Goal: Task Accomplishment & Management: Manage account settings

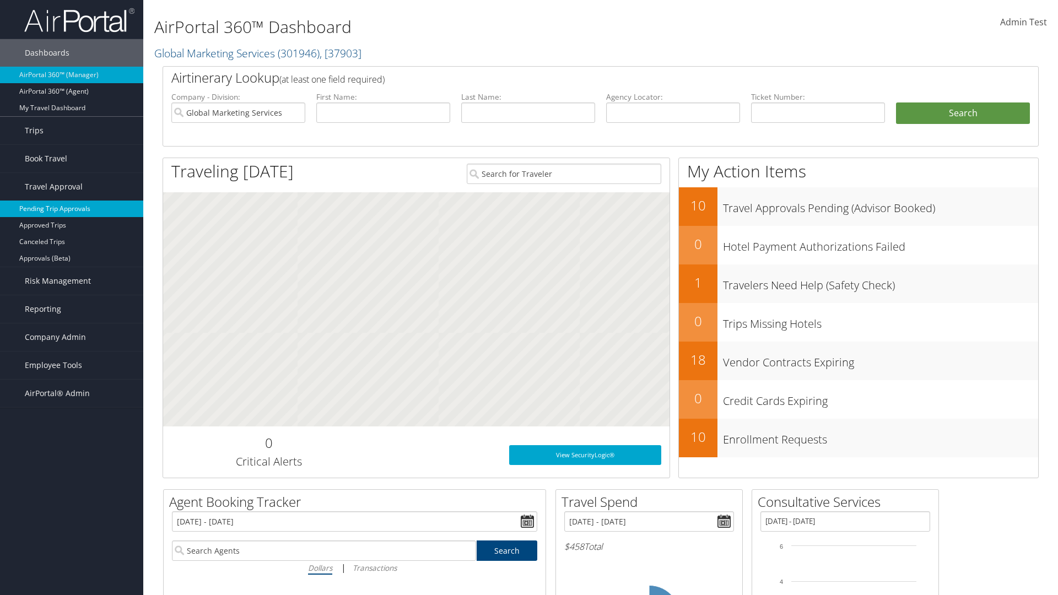
click at [72, 209] on link "Pending Trip Approvals" at bounding box center [71, 209] width 143 height 17
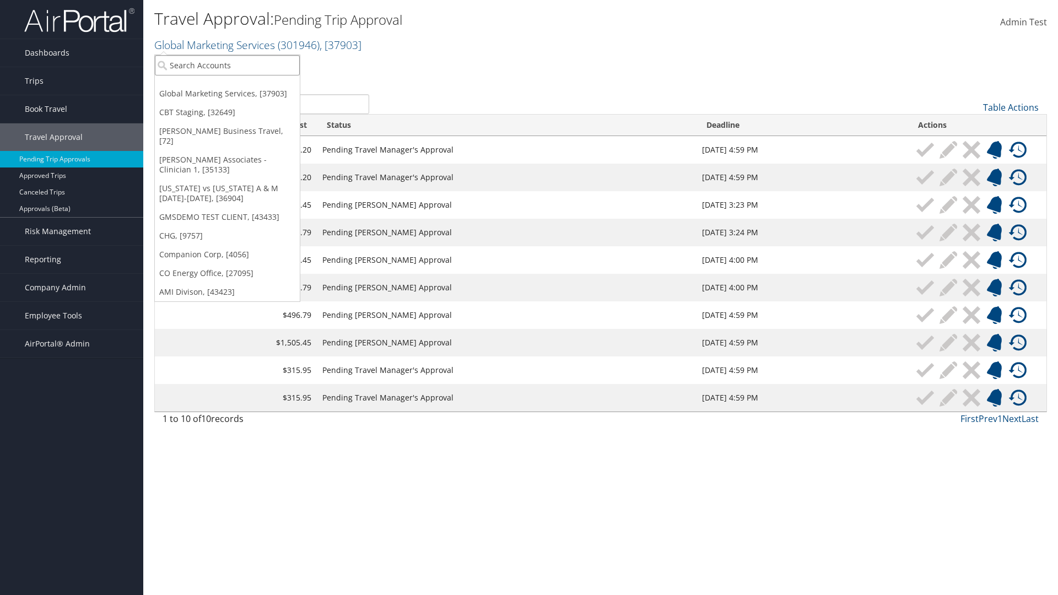
click at [227, 65] on input "search" at bounding box center [227, 65] width 145 height 20
type input "Global Marketing Services"
click at [237, 95] on div "Account" at bounding box center [237, 95] width 177 height 10
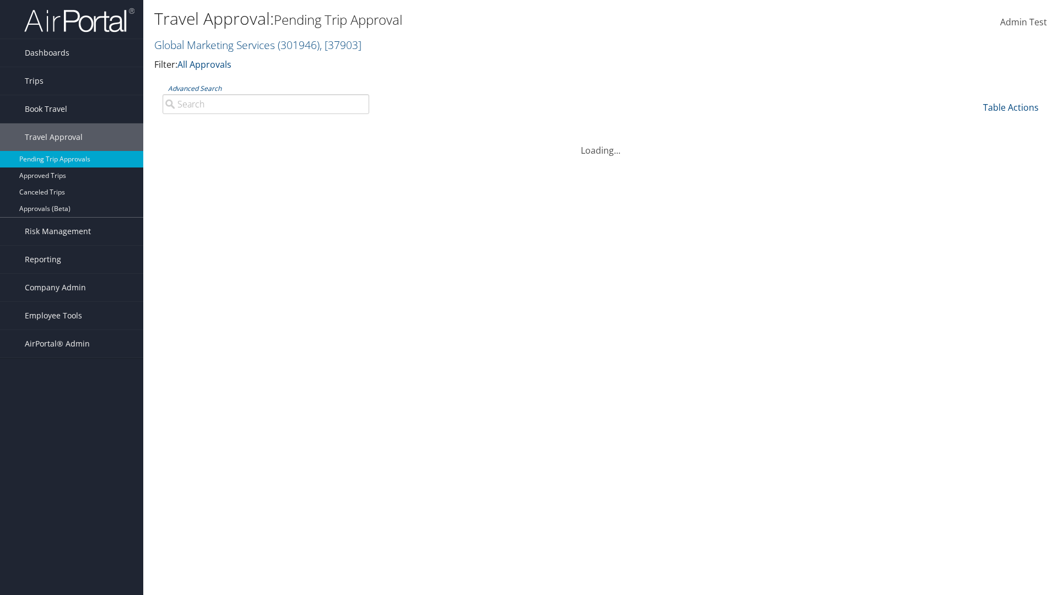
click at [266, 104] on input "Advanced Search" at bounding box center [266, 104] width 207 height 20
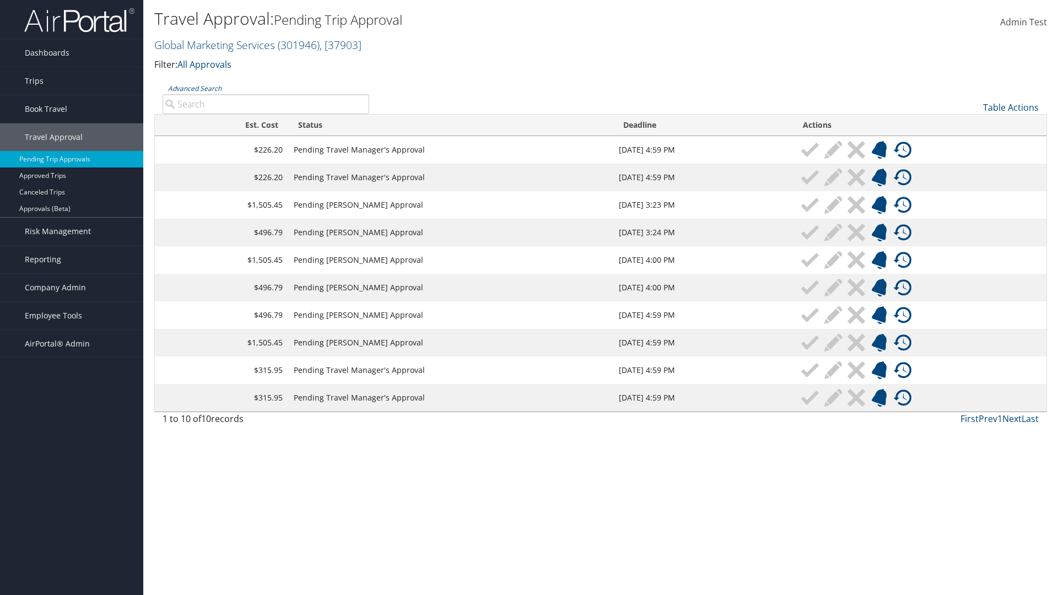
type input "Denver"
